Goal: Information Seeking & Learning: Learn about a topic

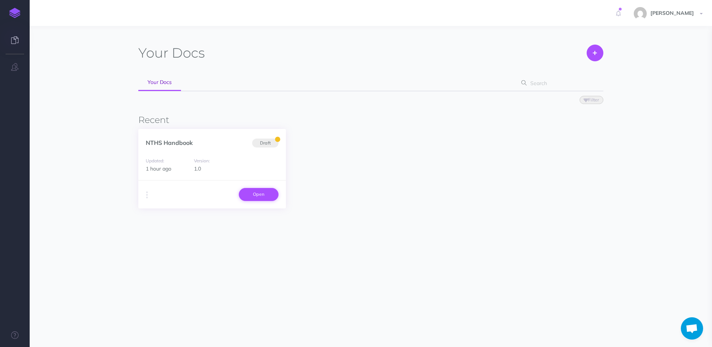
click at [252, 194] on link "Open" at bounding box center [259, 194] width 40 height 13
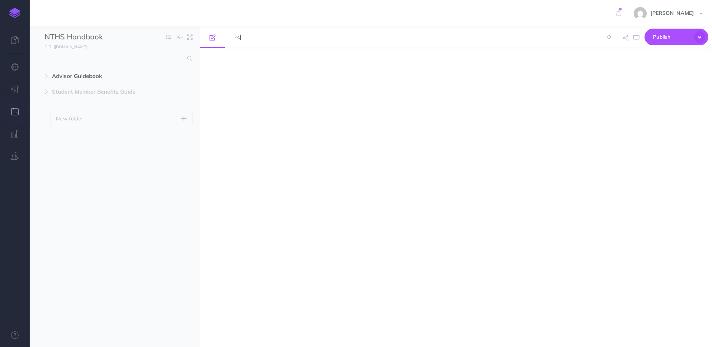
select select "null"
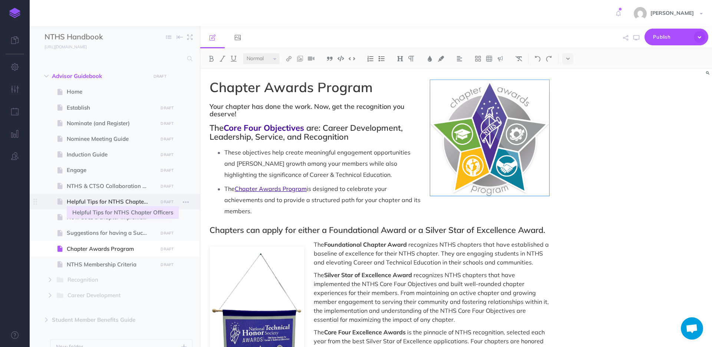
click at [102, 202] on span "Helpful Tips for NTHS Chapter Officers" at bounding box center [111, 201] width 89 height 9
select select "null"
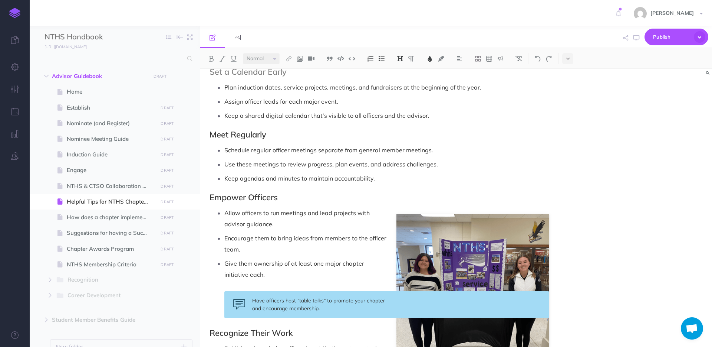
scroll to position [368, 0]
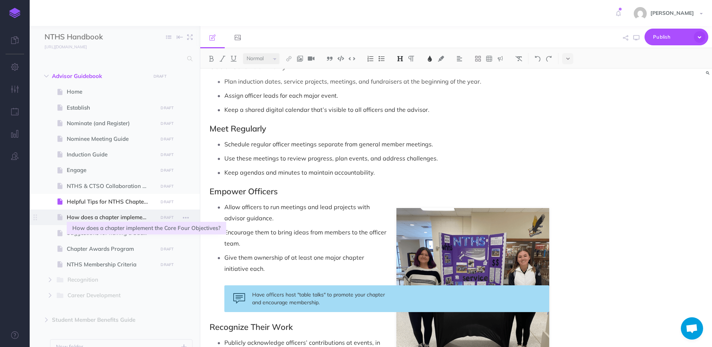
click at [102, 215] on span "How does a chapter implement the Core Four Objectives?" at bounding box center [111, 217] width 89 height 9
select select "null"
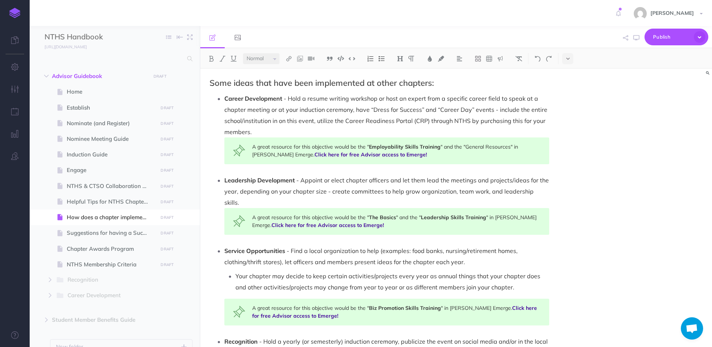
scroll to position [333, 0]
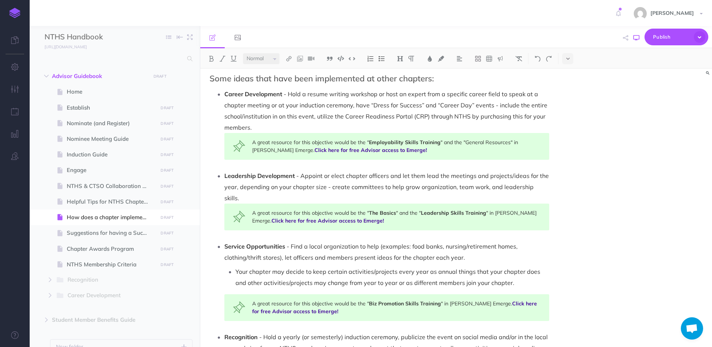
click at [639, 36] on icon "button" at bounding box center [637, 38] width 6 height 6
